Goal: Navigation & Orientation: Find specific page/section

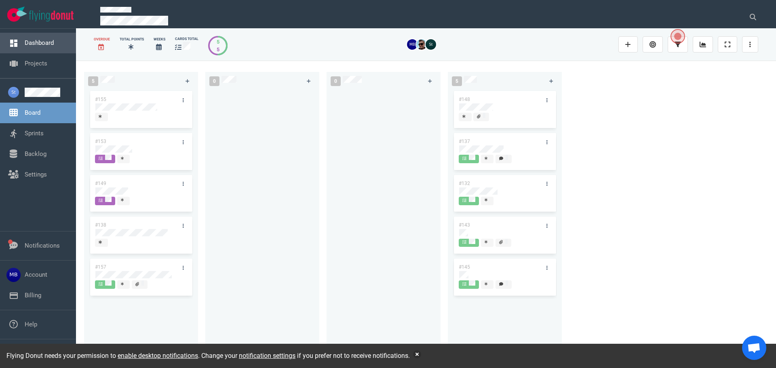
click at [51, 41] on link "Dashboard" at bounding box center [39, 42] width 29 height 7
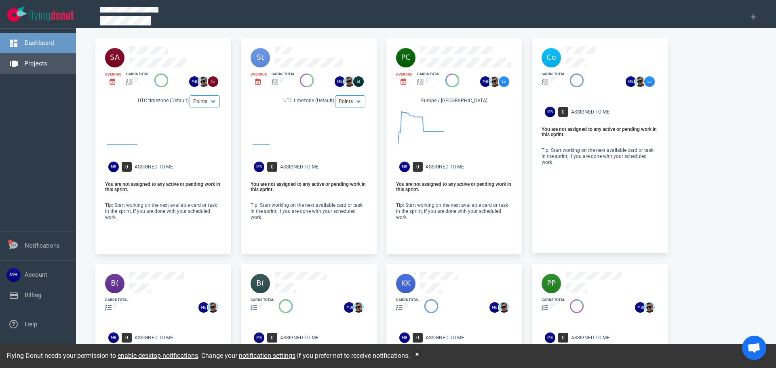
click at [44, 67] on link "Projects" at bounding box center [36, 63] width 23 height 7
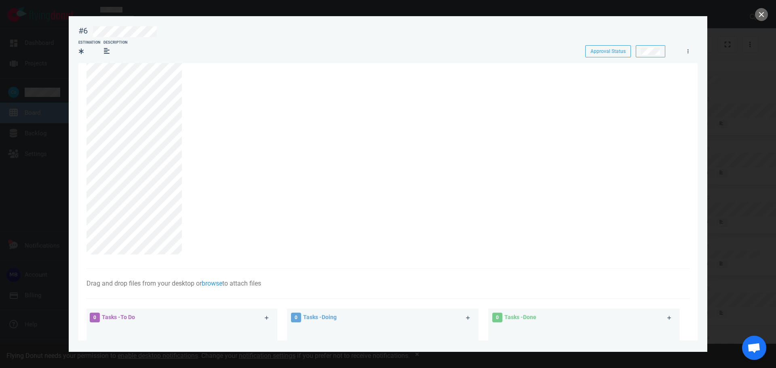
scroll to position [40, 0]
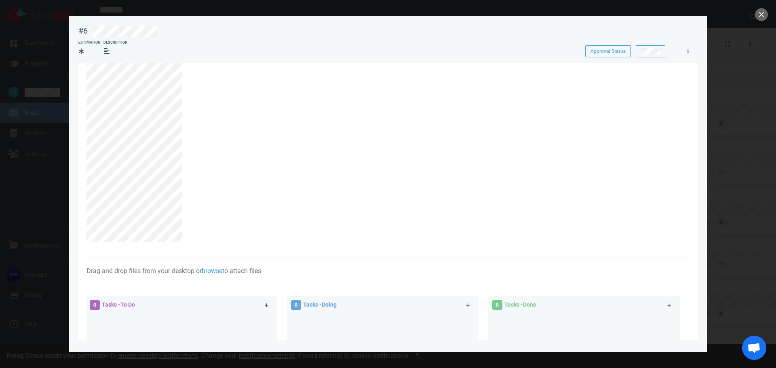
click at [89, 181] on div at bounding box center [384, 137] width 594 height 210
